Goal: Information Seeking & Learning: Learn about a topic

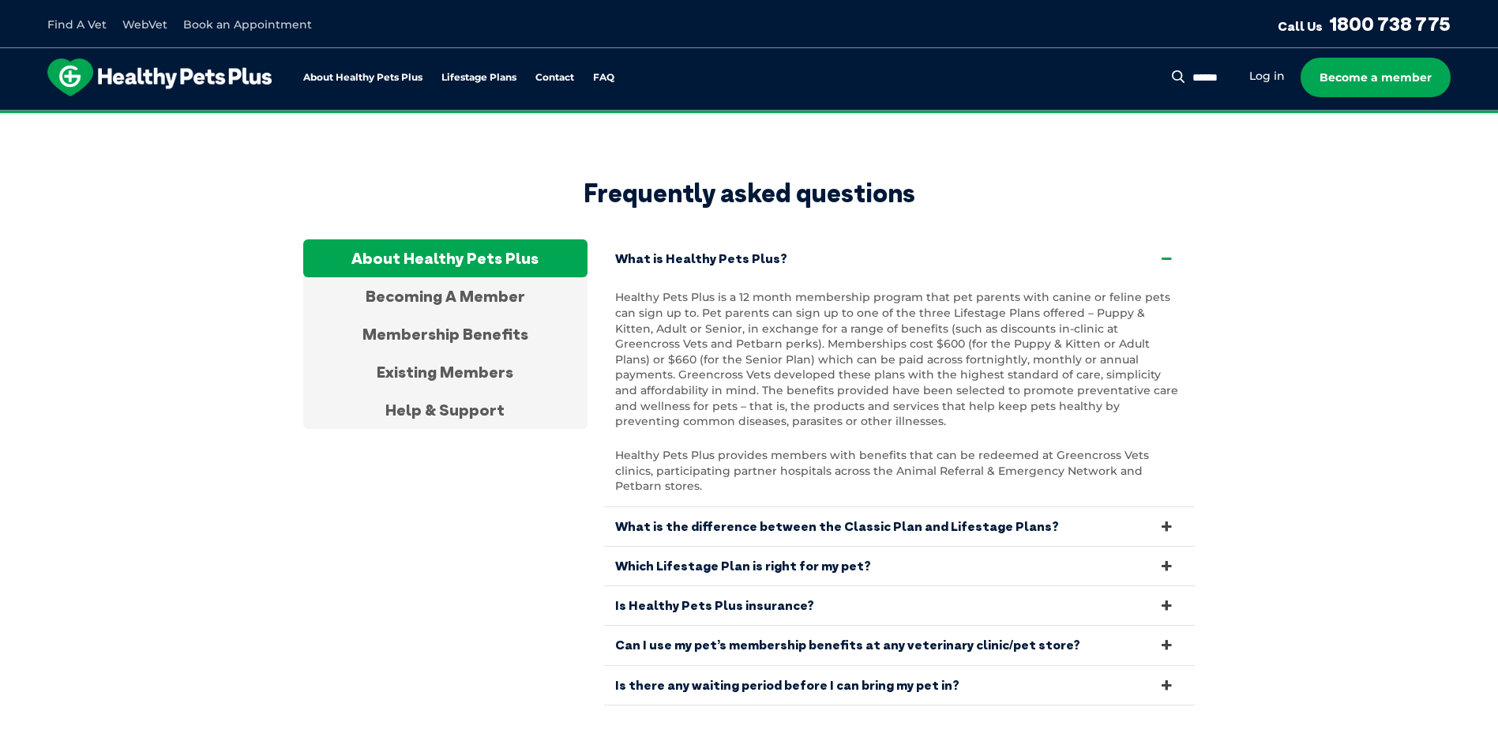
scroll to position [2954, 0]
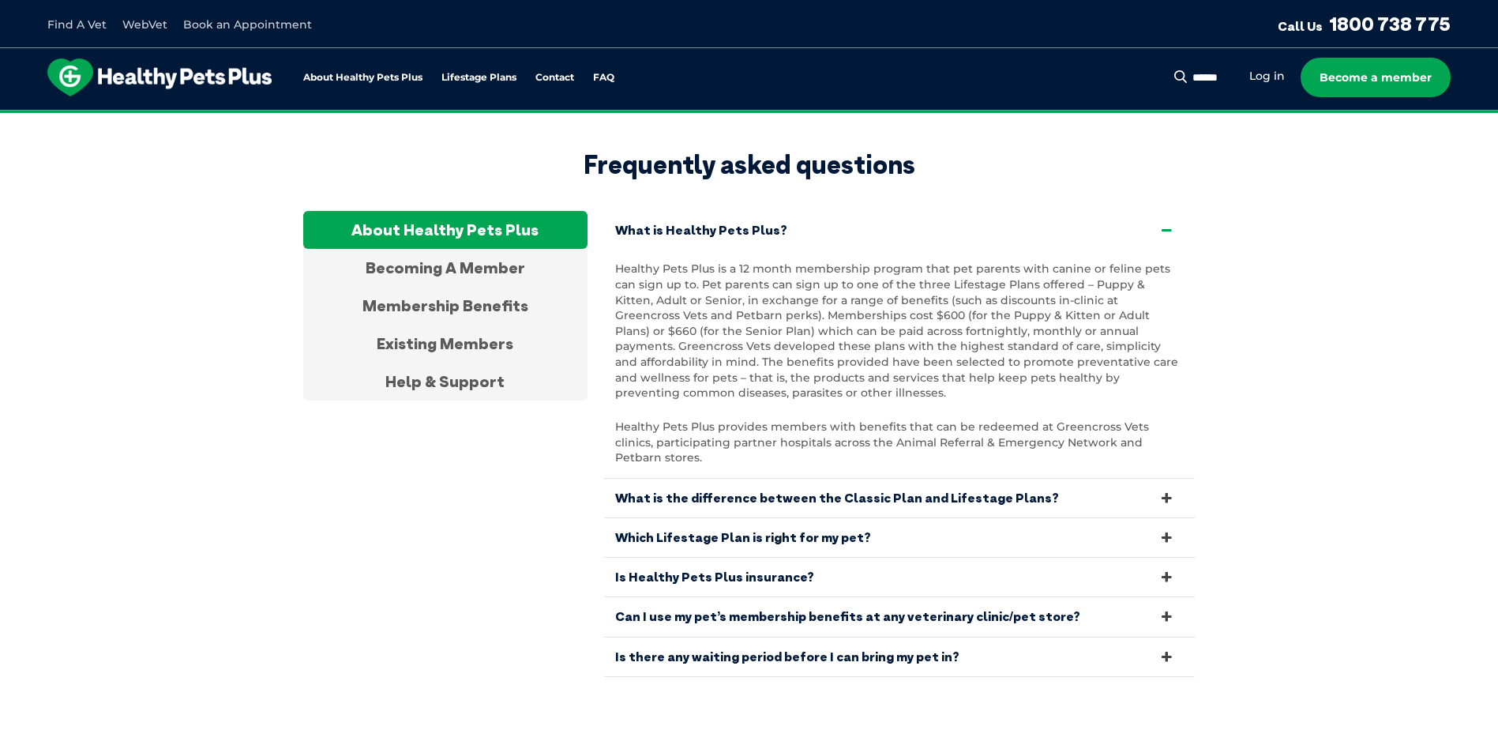
click at [1181, 77] on button "Search" at bounding box center [1179, 77] width 20 height 16
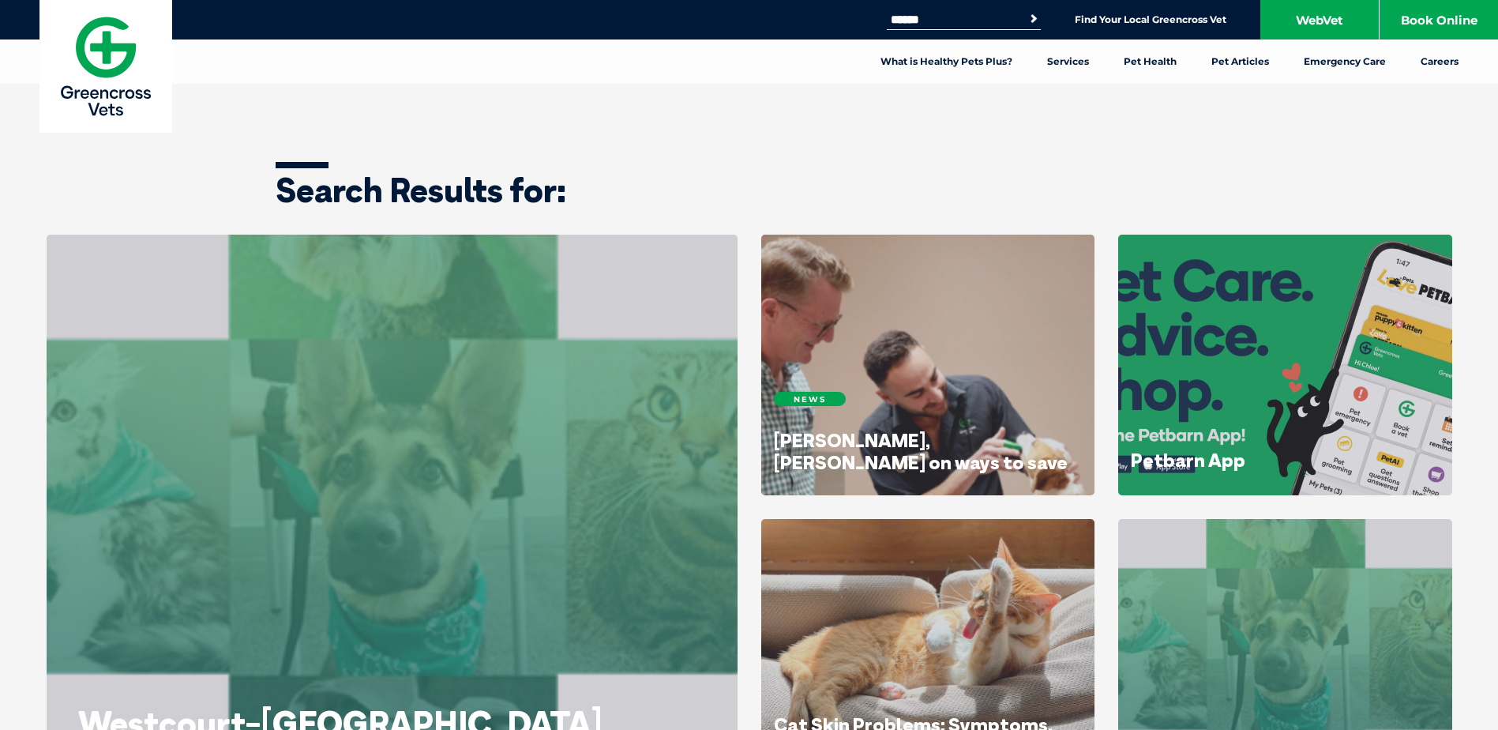
click at [920, 17] on input "Search for:" at bounding box center [954, 19] width 134 height 13
type input "*"
type input "********"
click at [1026, 11] on button "Search" at bounding box center [1034, 19] width 16 height 16
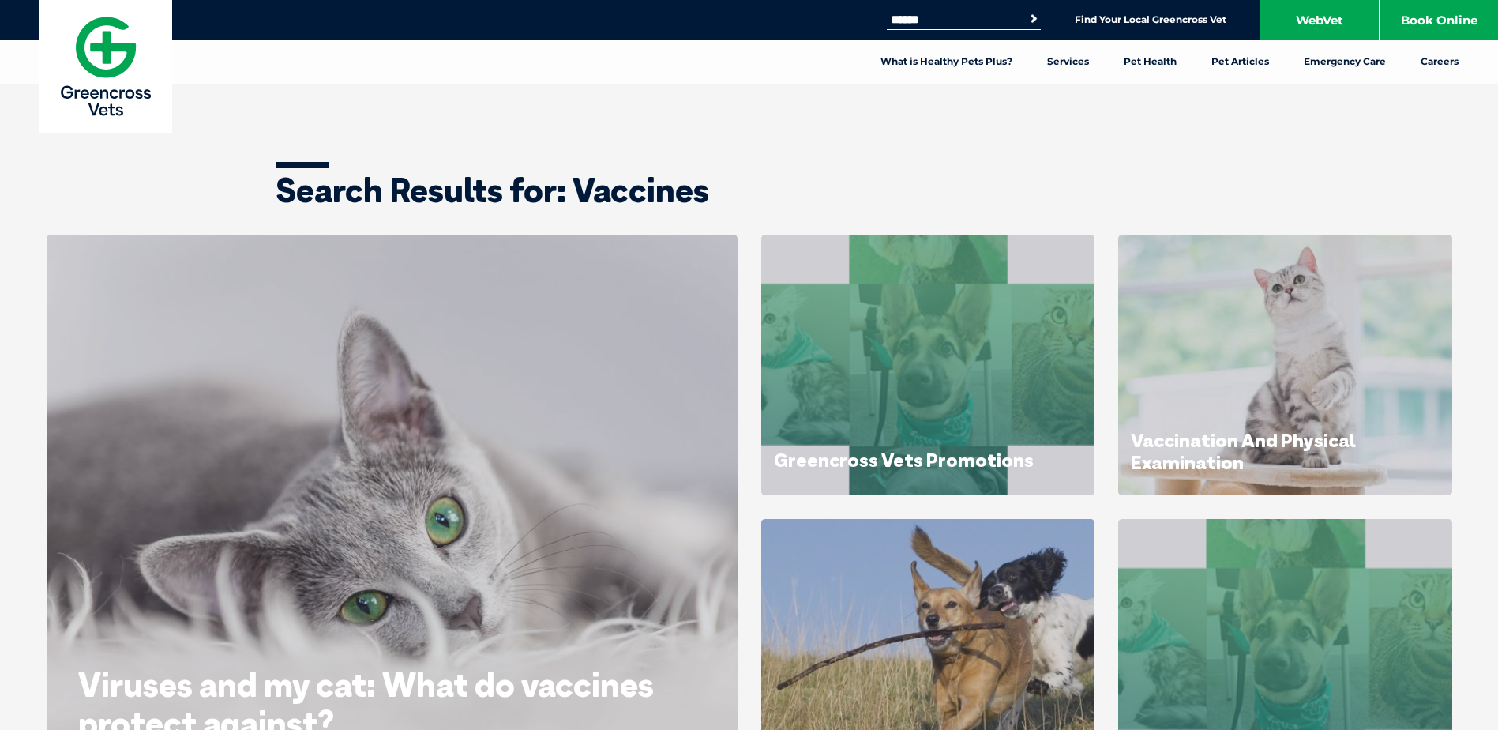
click at [967, 27] on form "Search for: Search" at bounding box center [964, 19] width 154 height 18
click at [964, 17] on input "Search for:" at bounding box center [954, 19] width 134 height 13
type input "*****"
click at [1026, 11] on button "Search" at bounding box center [1034, 19] width 16 height 16
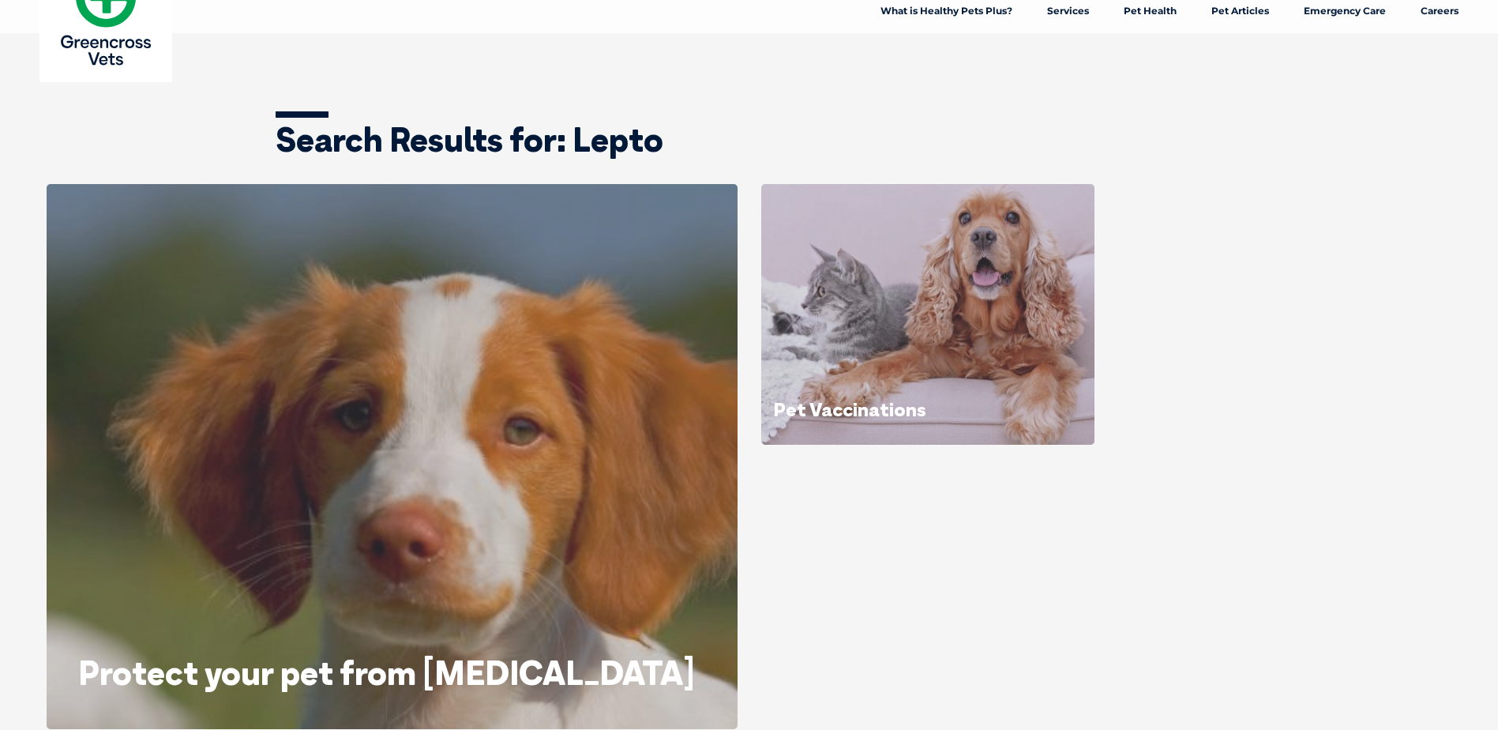
scroll to position [79, 0]
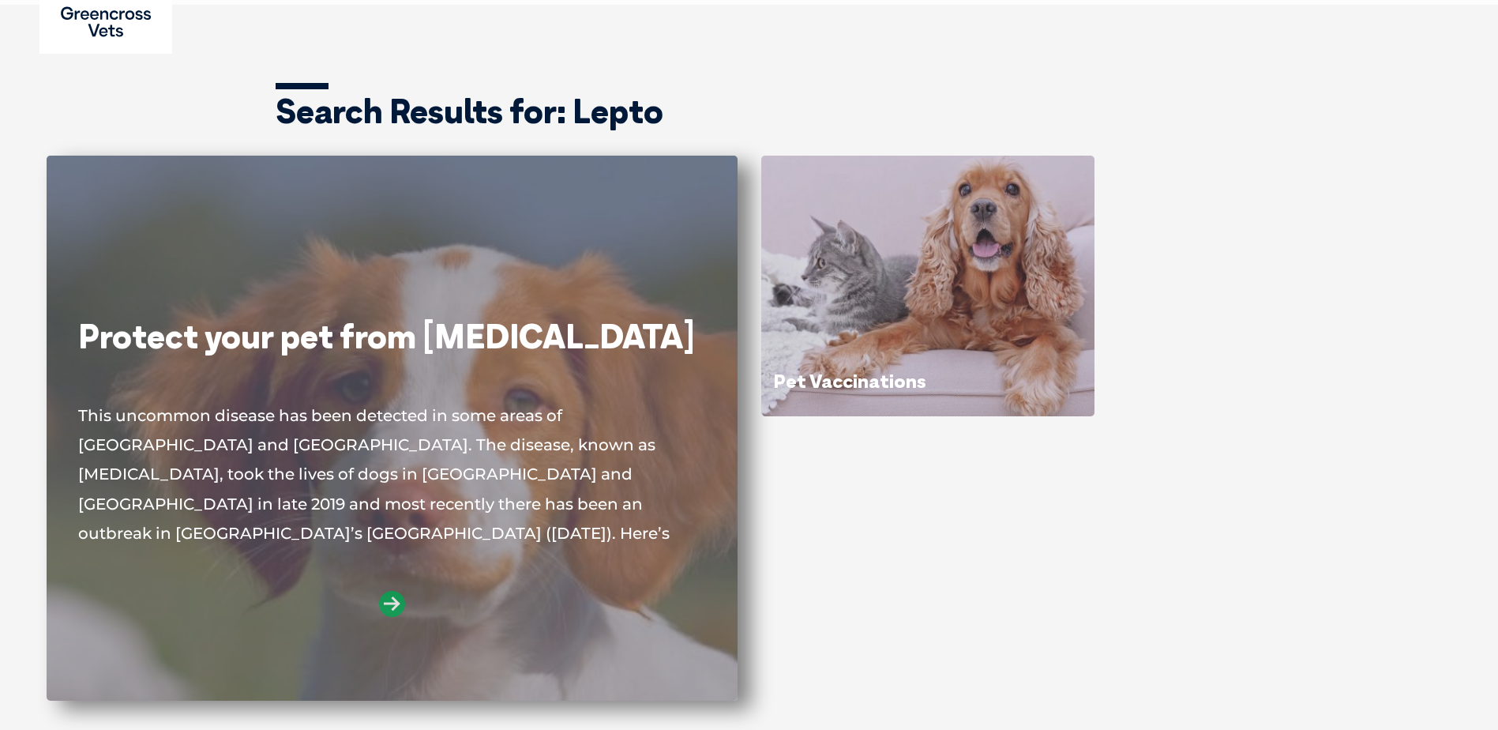
click at [400, 601] on icon at bounding box center [392, 604] width 26 height 26
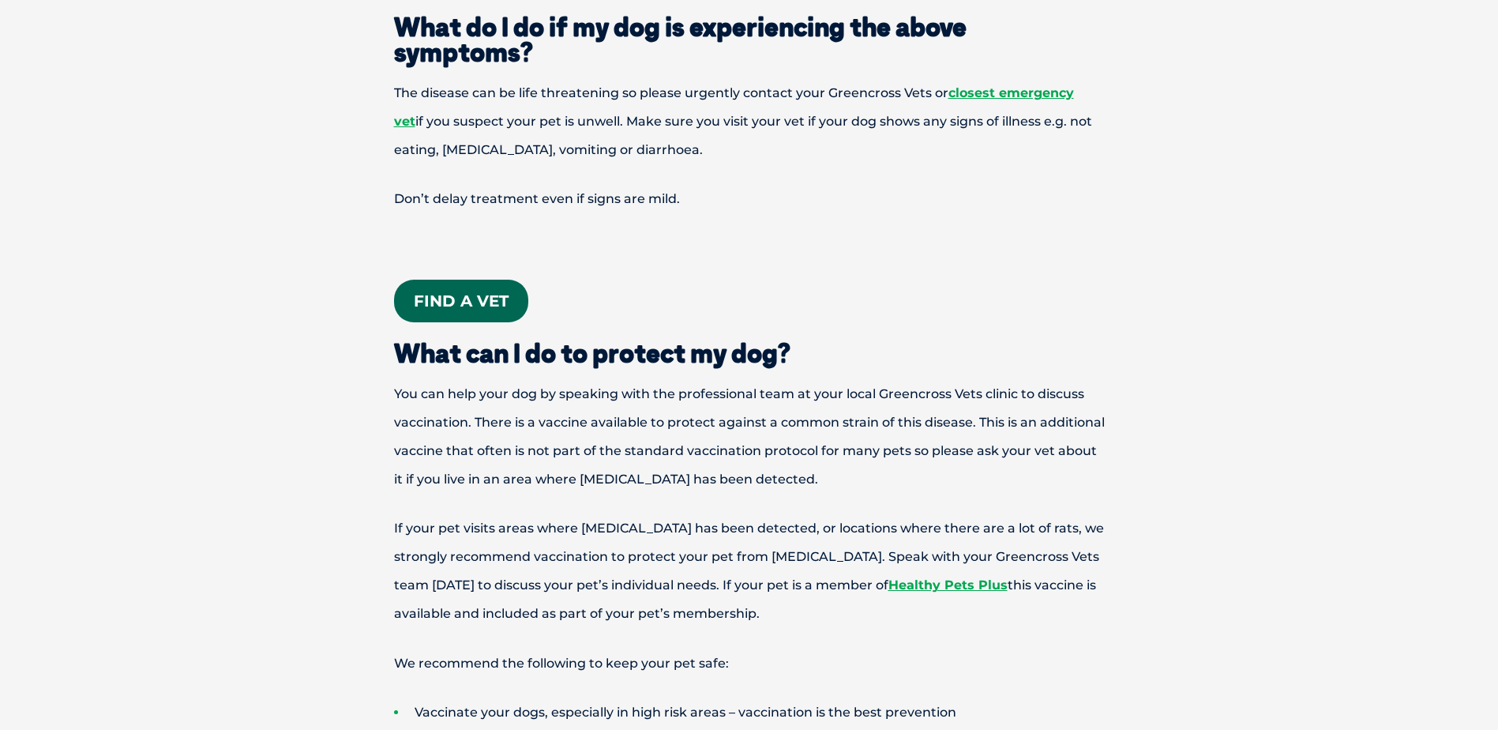
scroll to position [1342, 0]
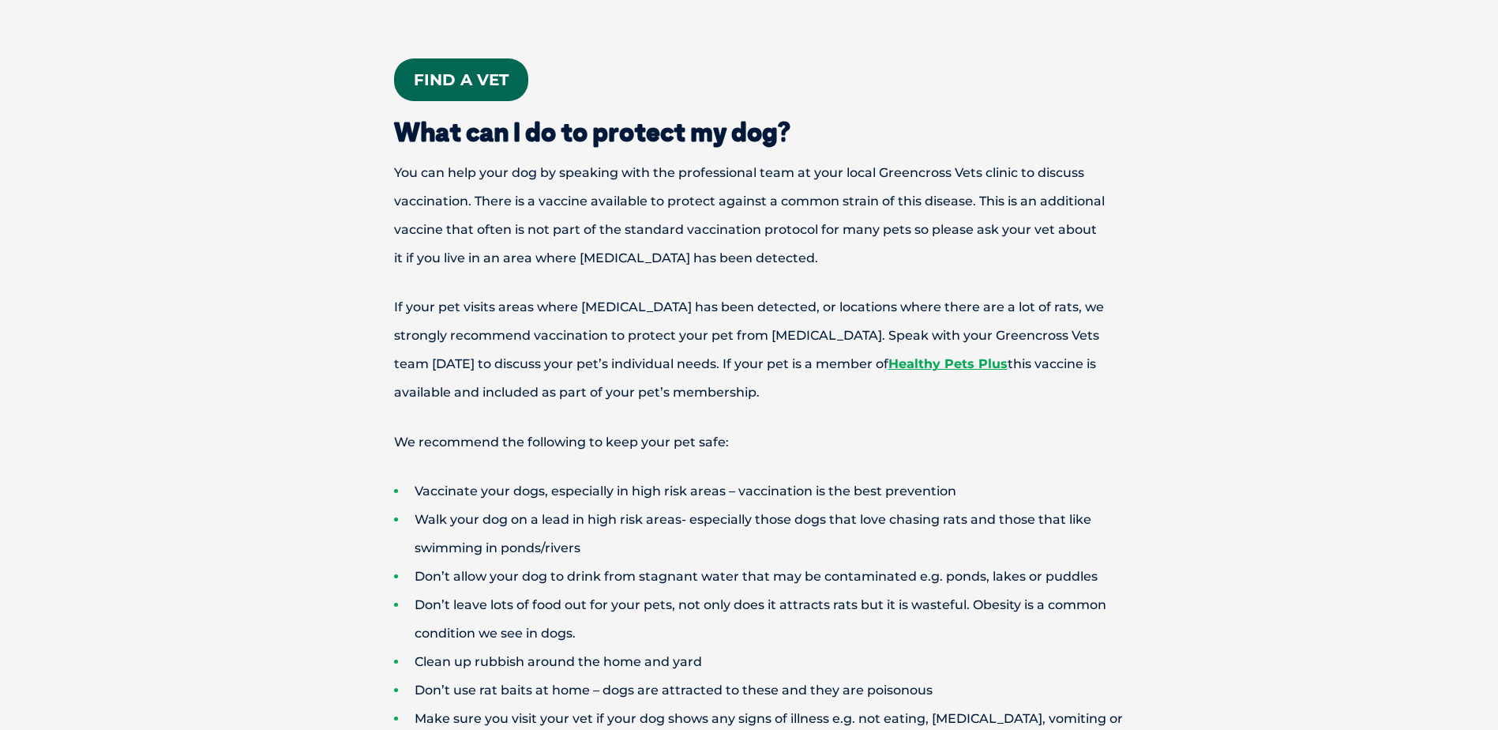
drag, startPoint x: 430, startPoint y: 339, endPoint x: 801, endPoint y: 339, distance: 371.1
click at [801, 339] on p "If your pet visits areas where [MEDICAL_DATA] has been detected, or locations w…" at bounding box center [749, 350] width 821 height 114
click at [804, 339] on p "If your pet visits areas where [MEDICAL_DATA] has been detected, or locations w…" at bounding box center [749, 350] width 821 height 114
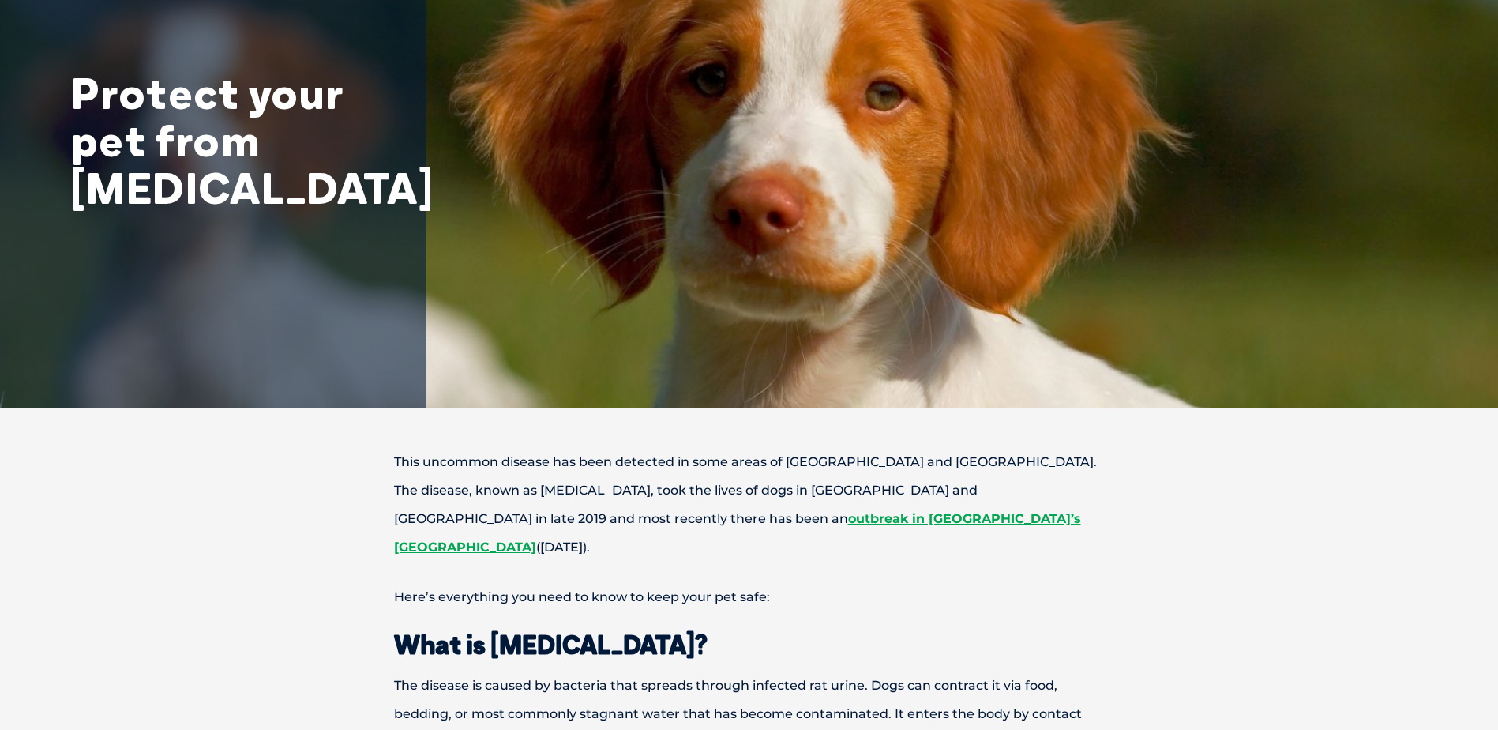
scroll to position [0, 0]
